Goal: Information Seeking & Learning: Understand process/instructions

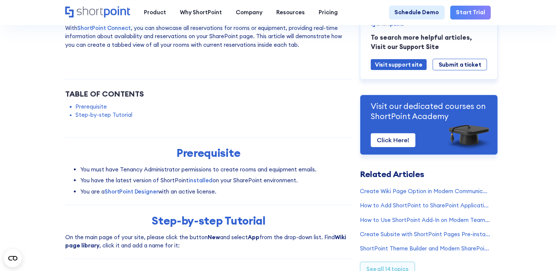
scroll to position [75, 0]
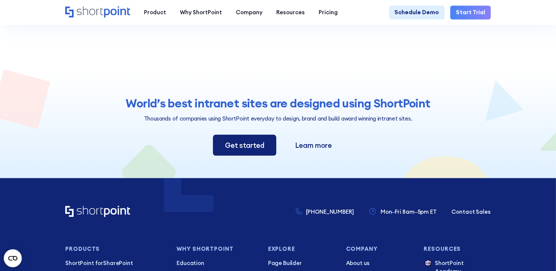
scroll to position [412, 0]
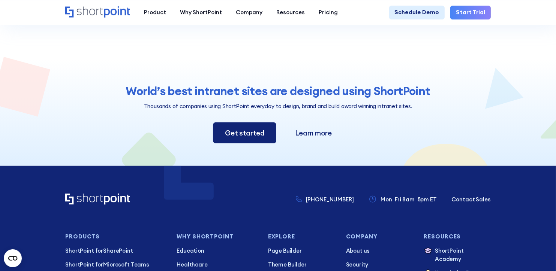
scroll to position [412, 0]
